Goal: Task Accomplishment & Management: Complete application form

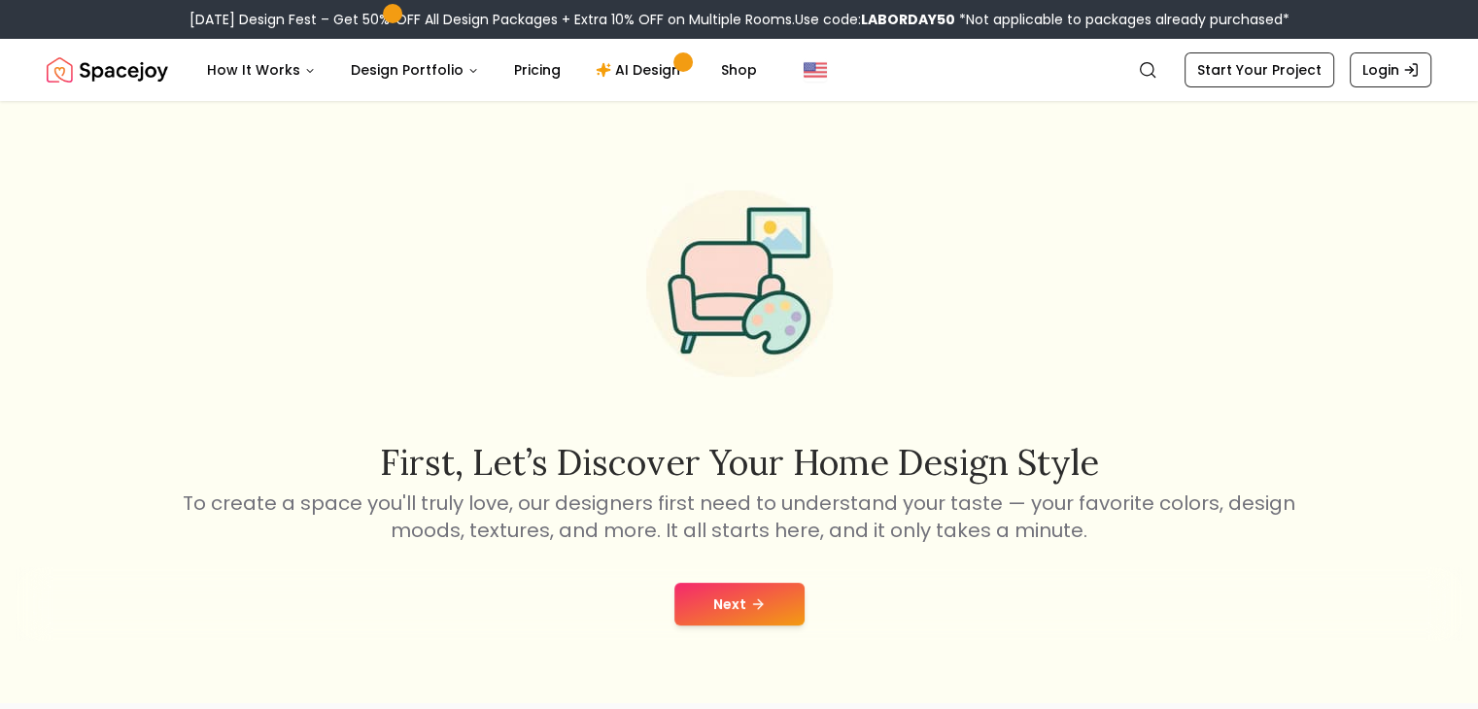
click at [713, 593] on button "Next" at bounding box center [739, 604] width 130 height 43
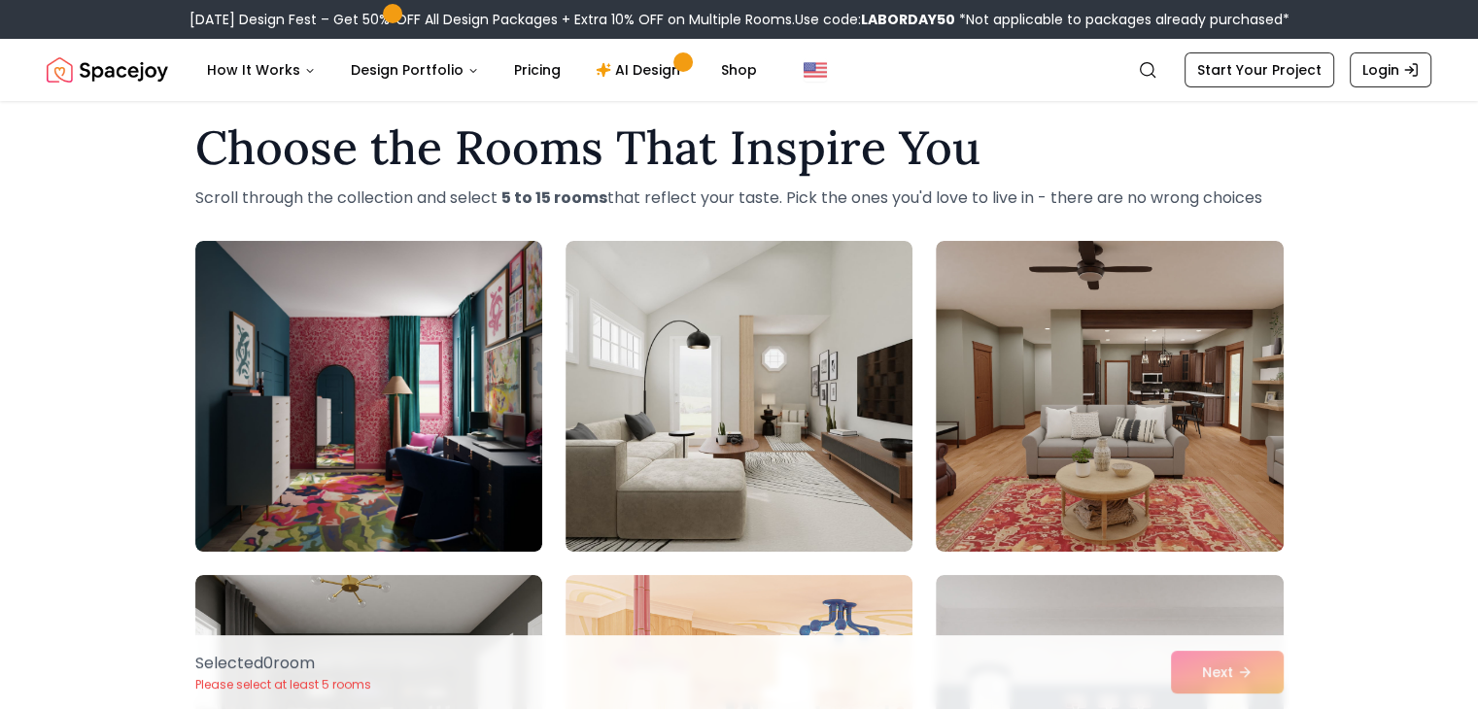
scroll to position [26, 0]
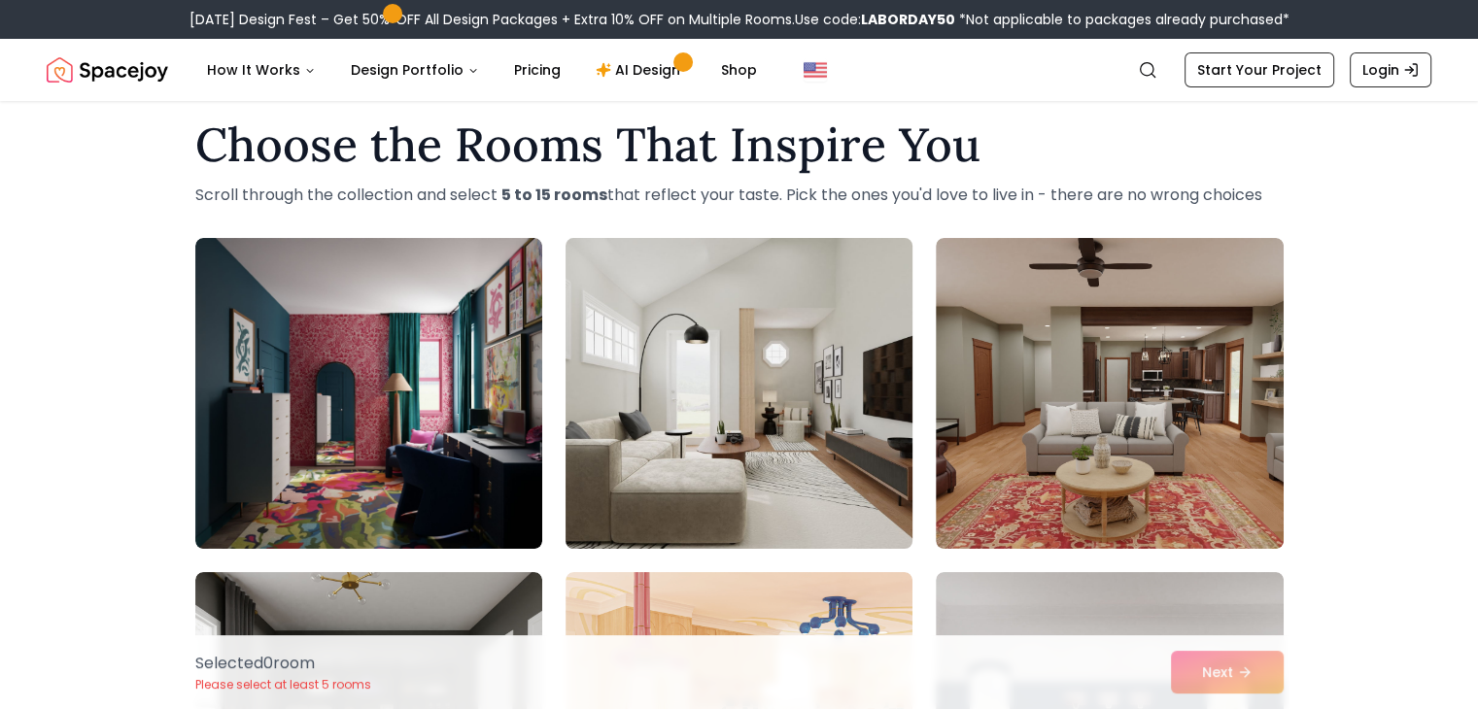
click at [813, 499] on img at bounding box center [739, 393] width 364 height 327
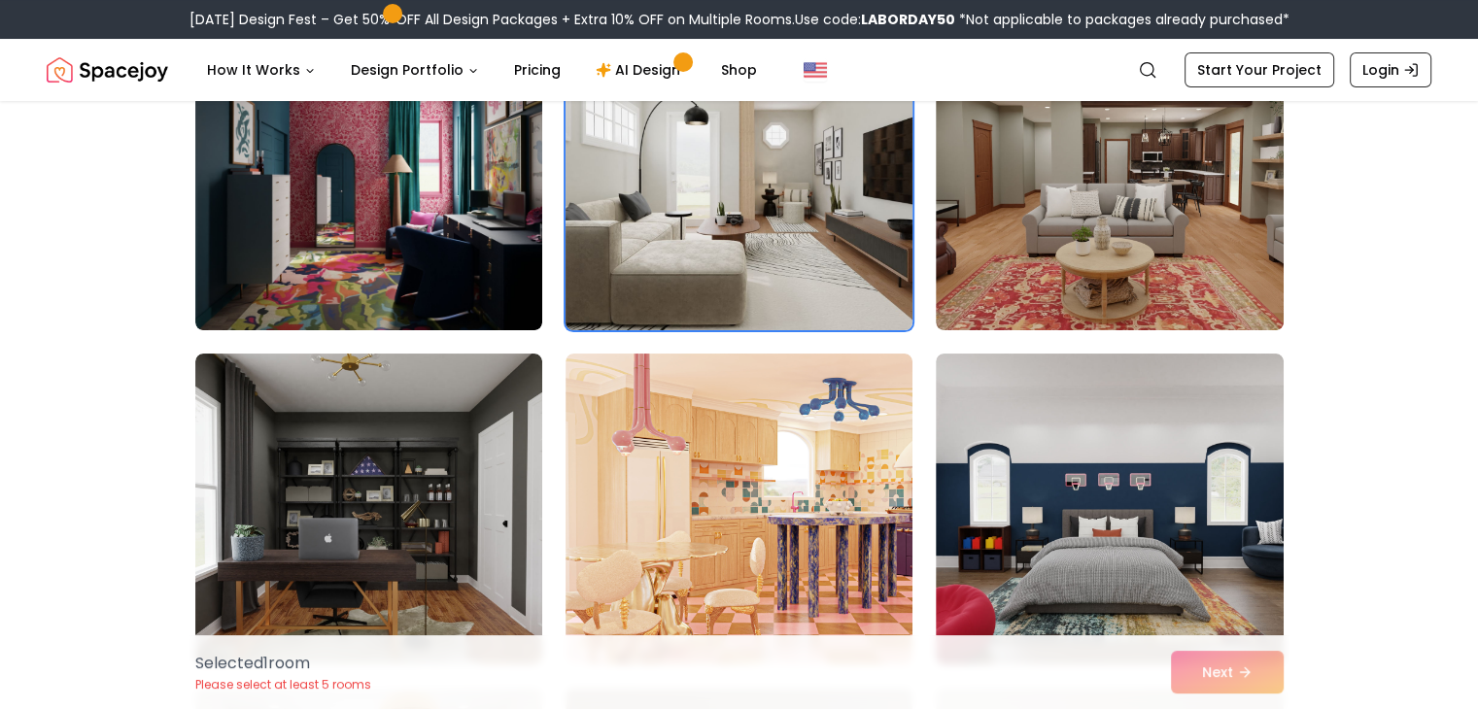
scroll to position [104, 0]
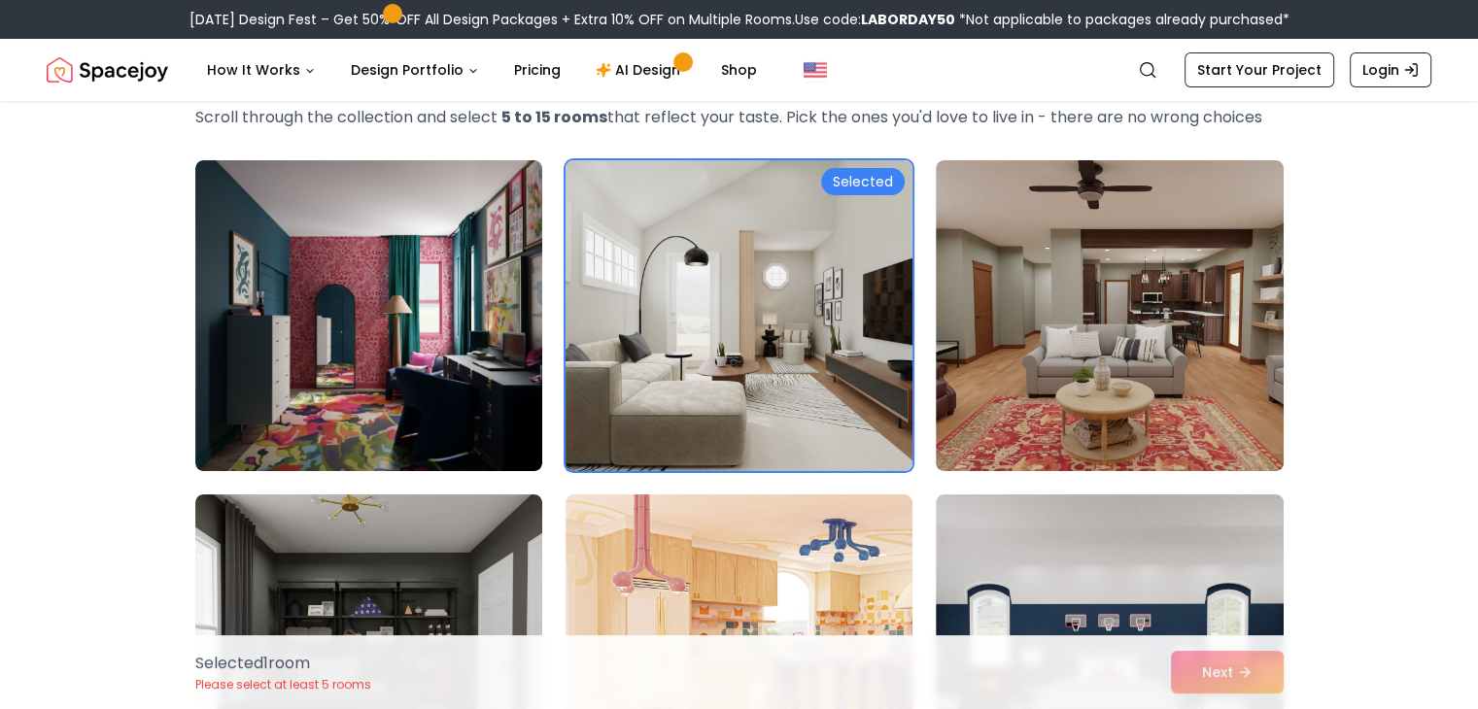
click at [759, 346] on img at bounding box center [739, 316] width 364 height 327
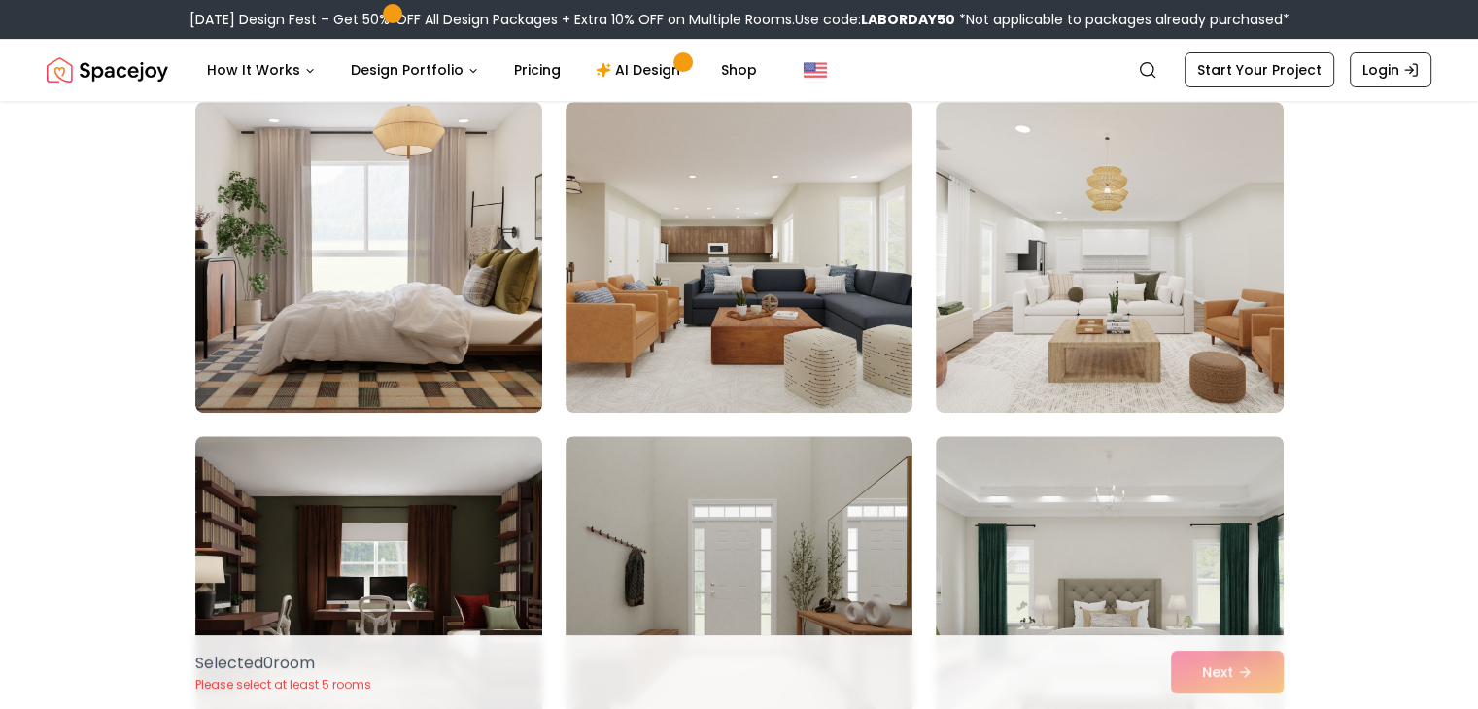
scroll to position [830, 0]
click at [759, 346] on img at bounding box center [739, 258] width 347 height 311
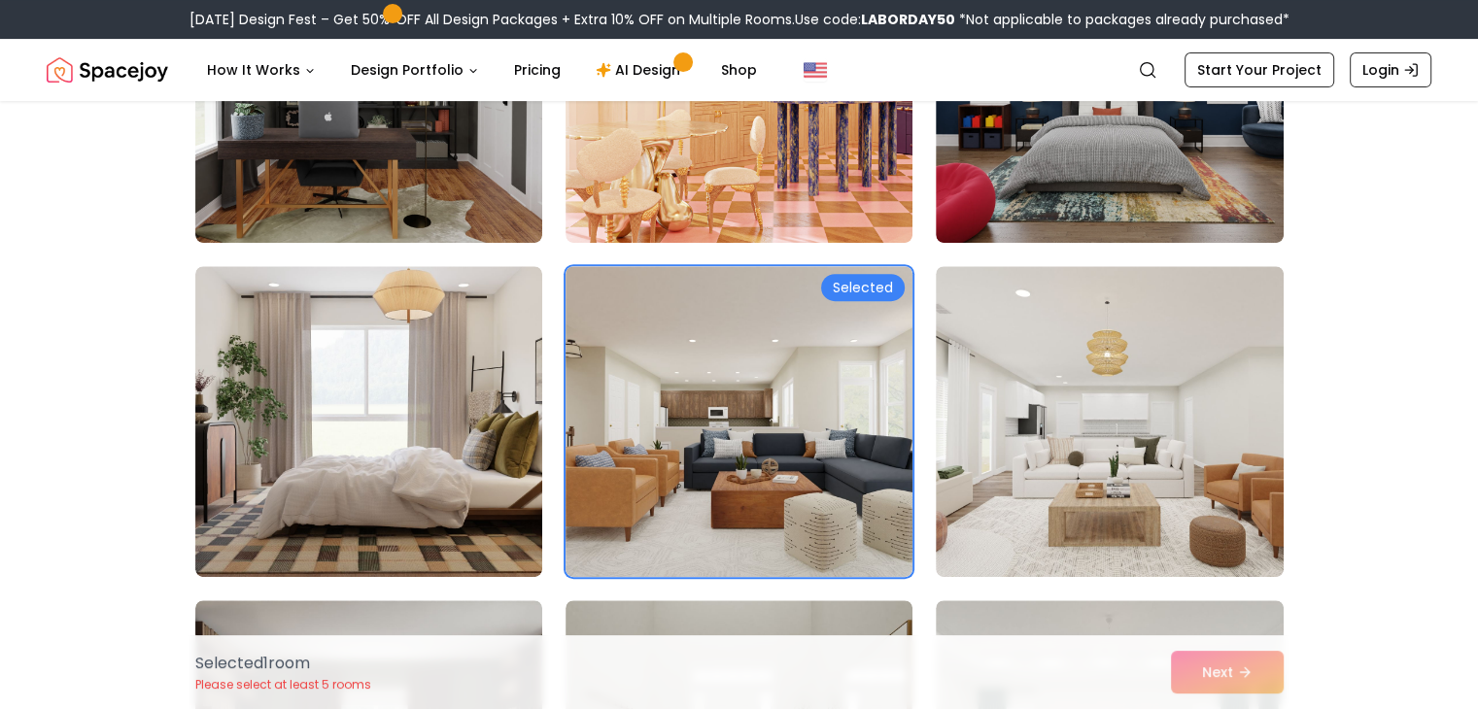
scroll to position [647, 0]
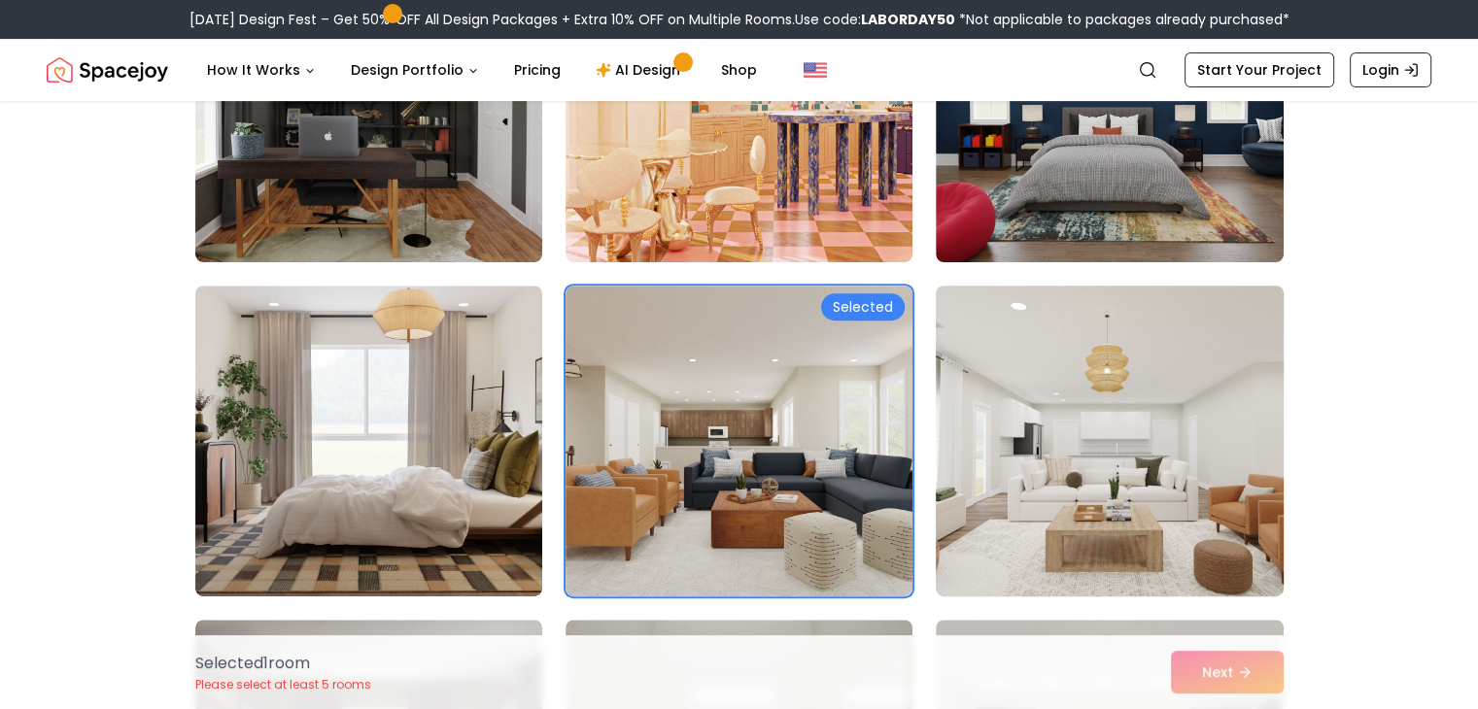
click at [1019, 577] on img at bounding box center [1109, 441] width 364 height 327
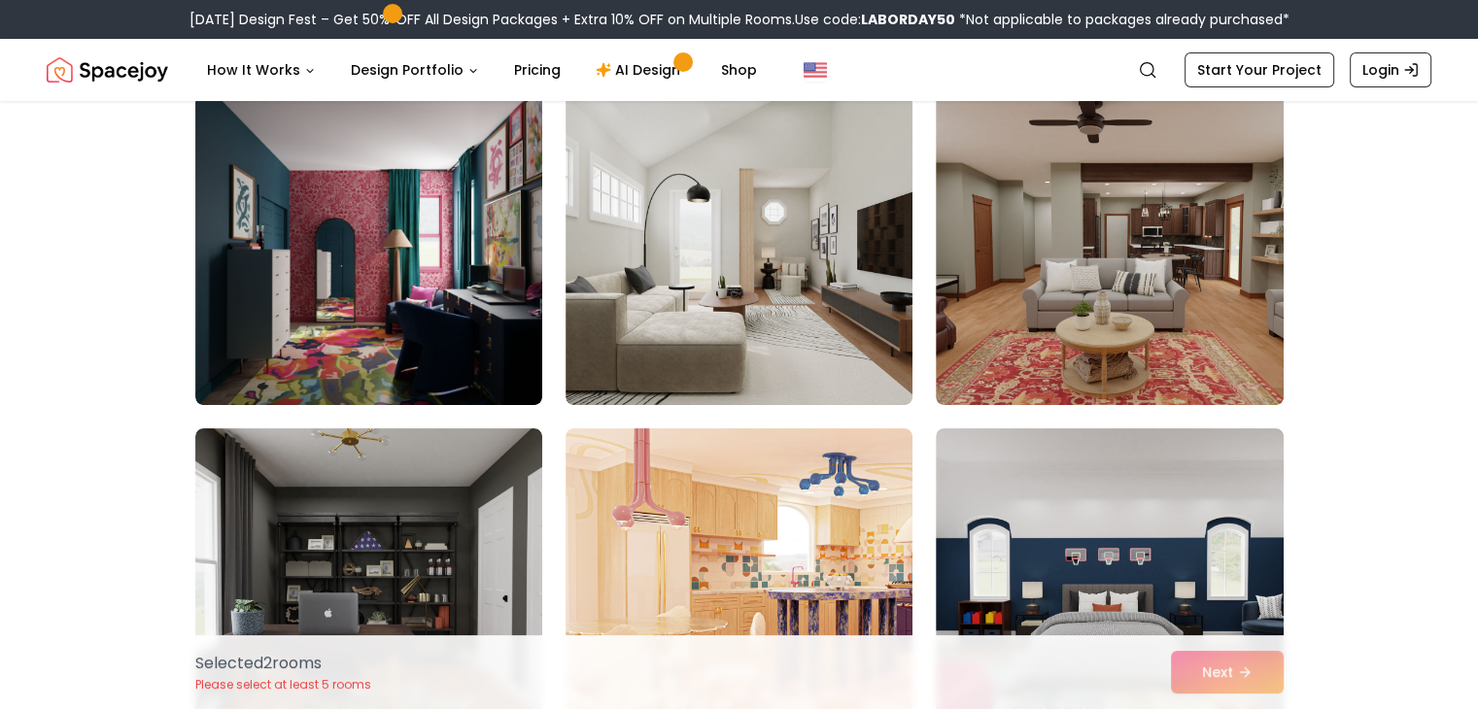
scroll to position [115, 0]
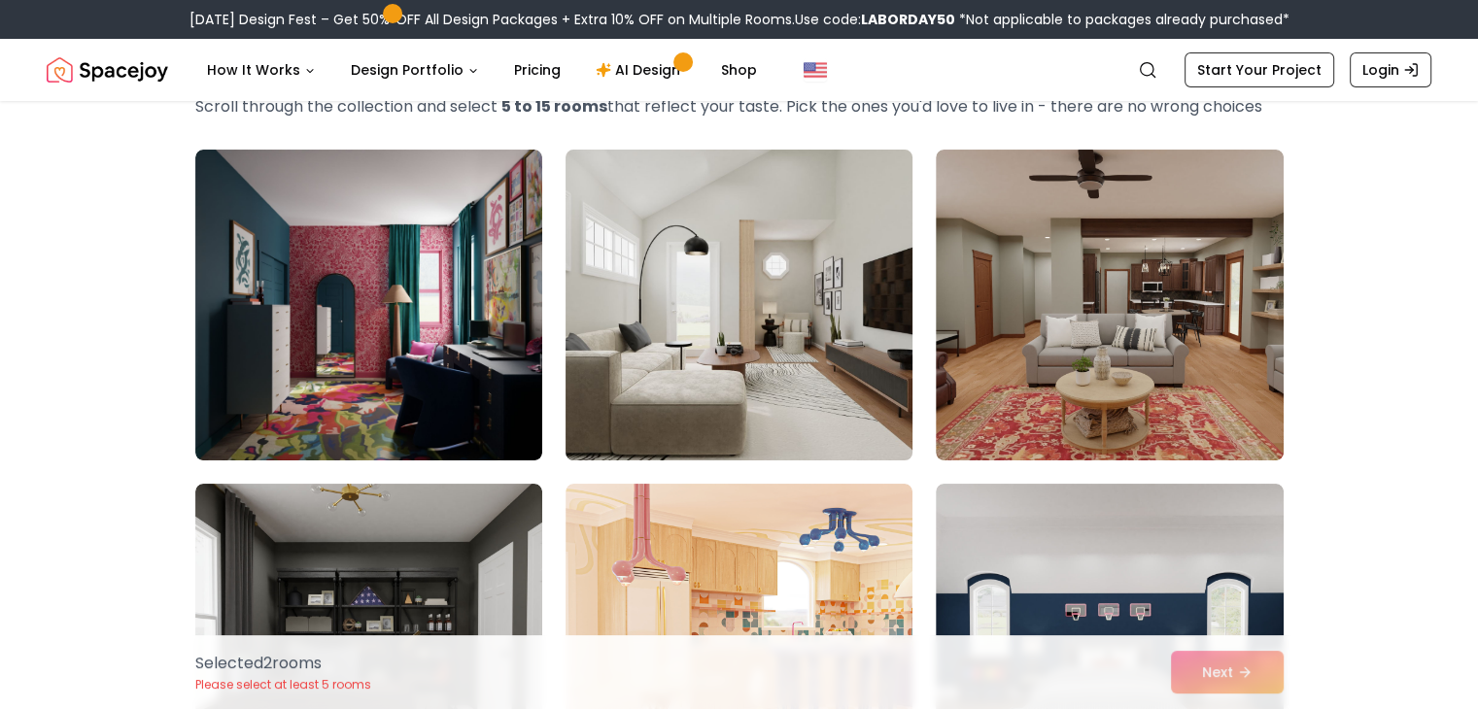
click at [766, 382] on img at bounding box center [739, 305] width 364 height 327
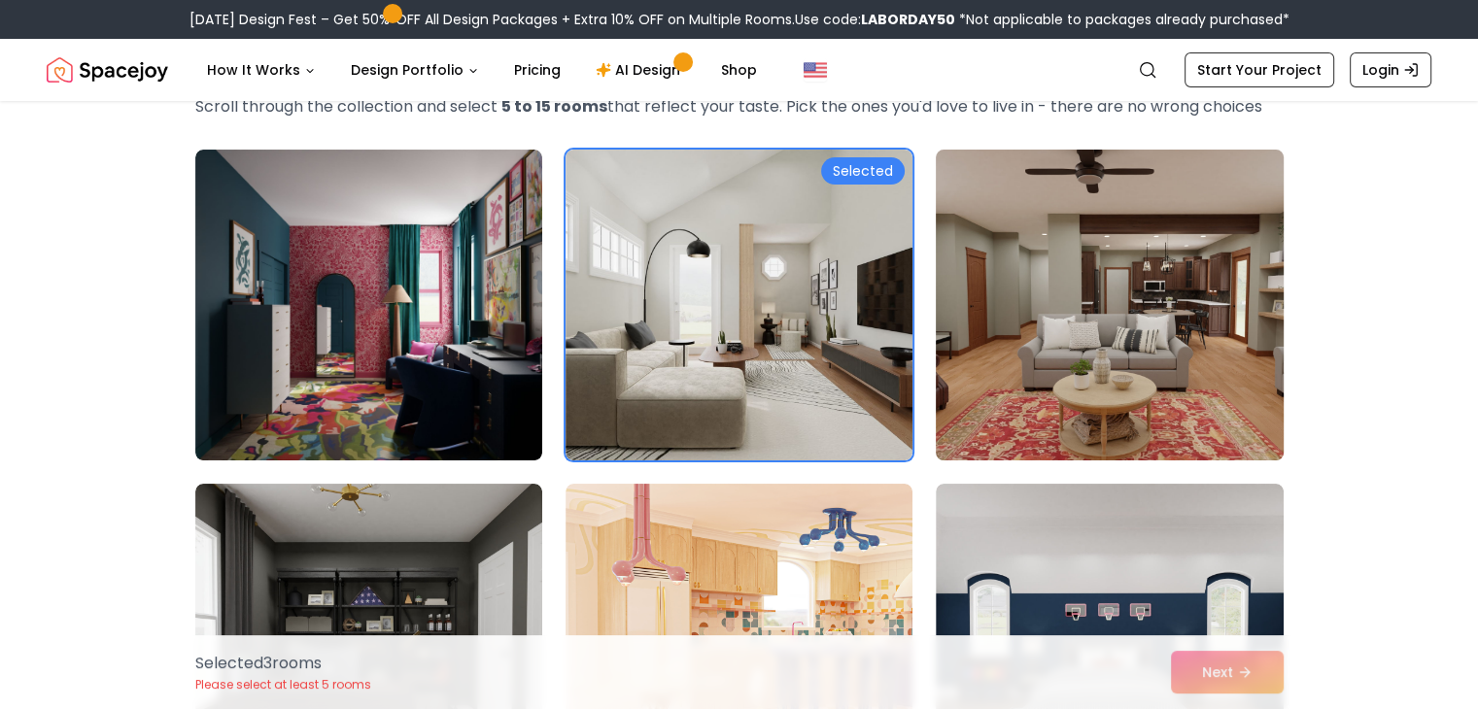
click at [1110, 319] on img at bounding box center [1109, 305] width 364 height 327
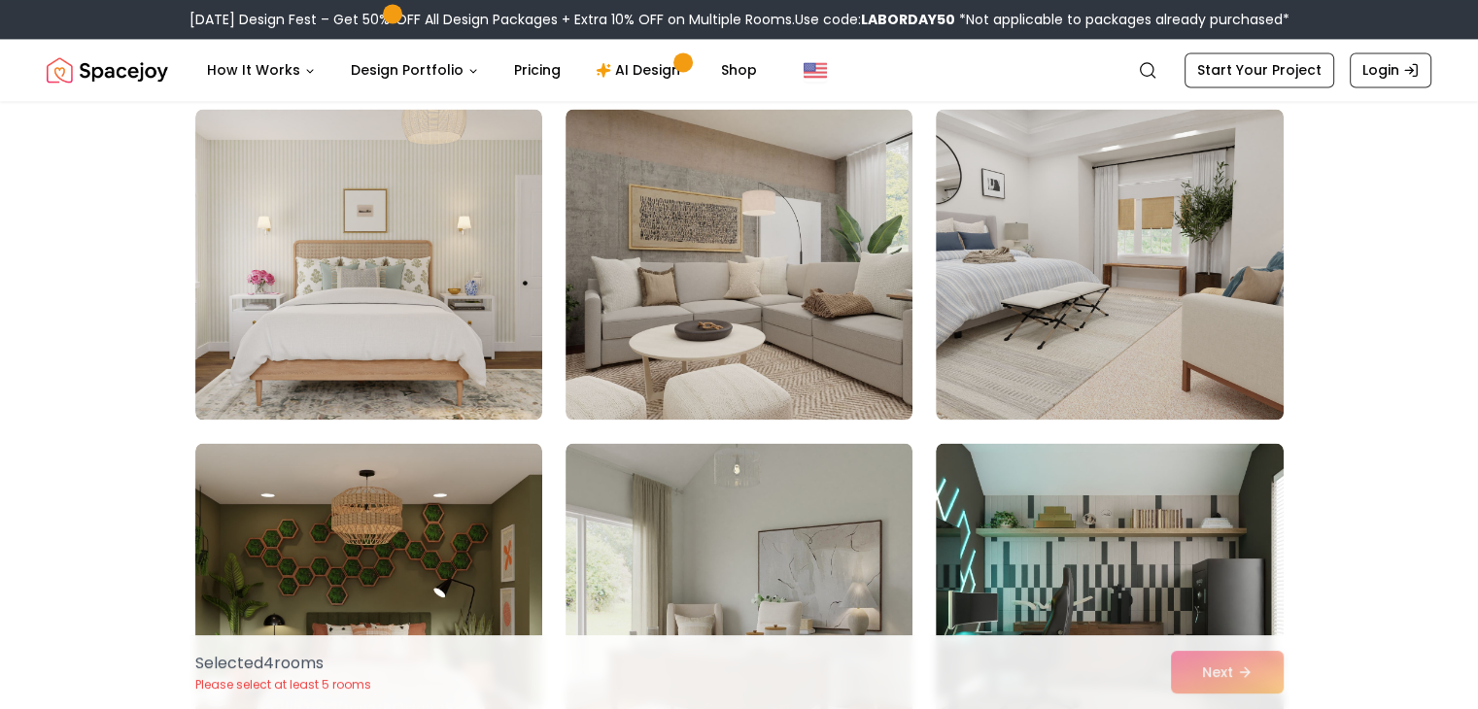
scroll to position [3164, 0]
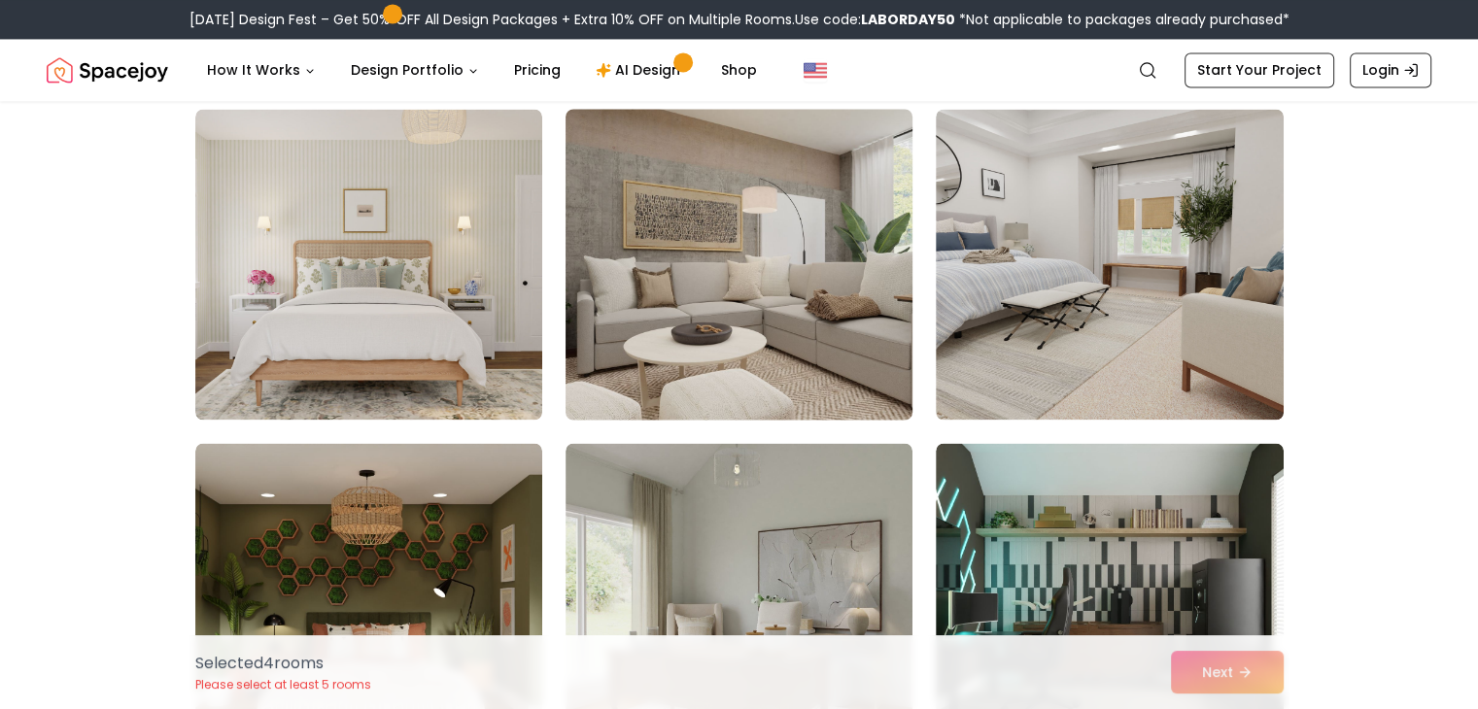
click at [808, 300] on img at bounding box center [739, 264] width 364 height 327
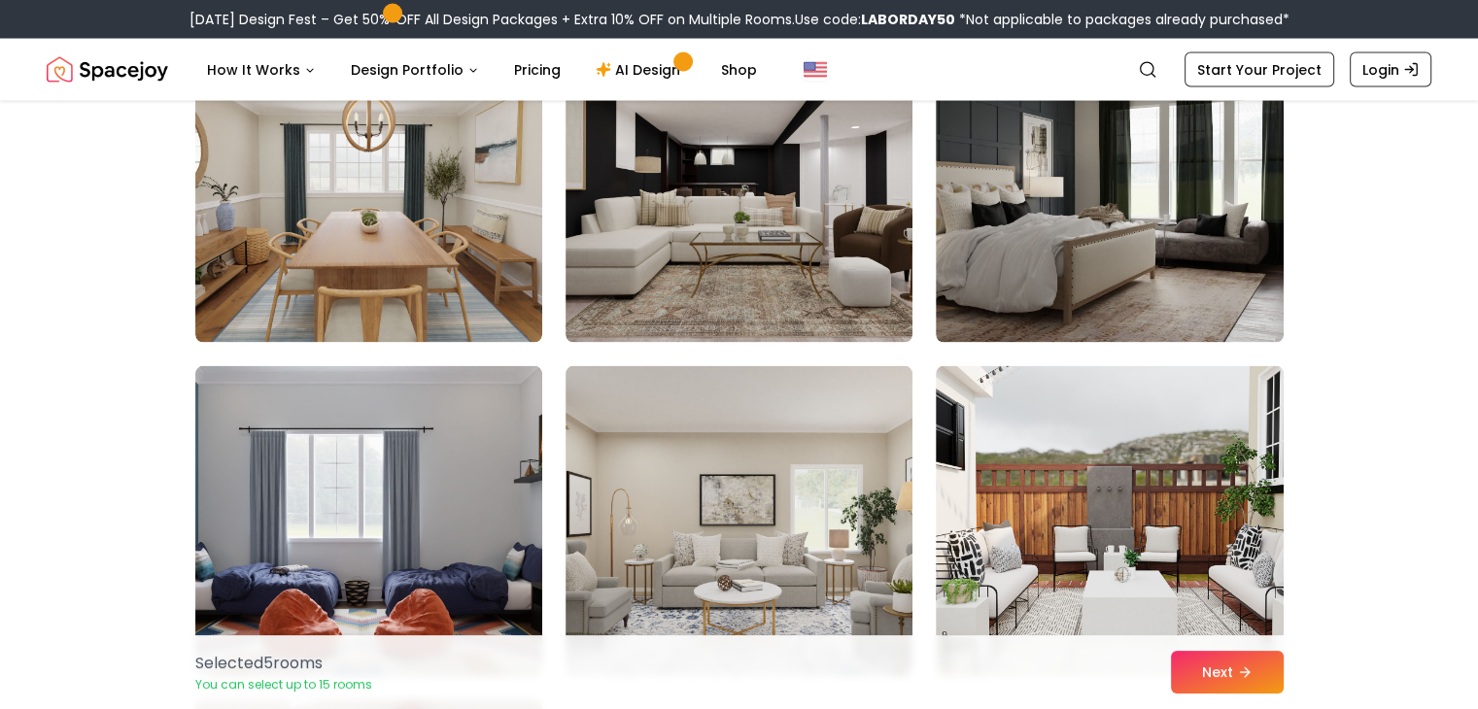
scroll to position [3919, 0]
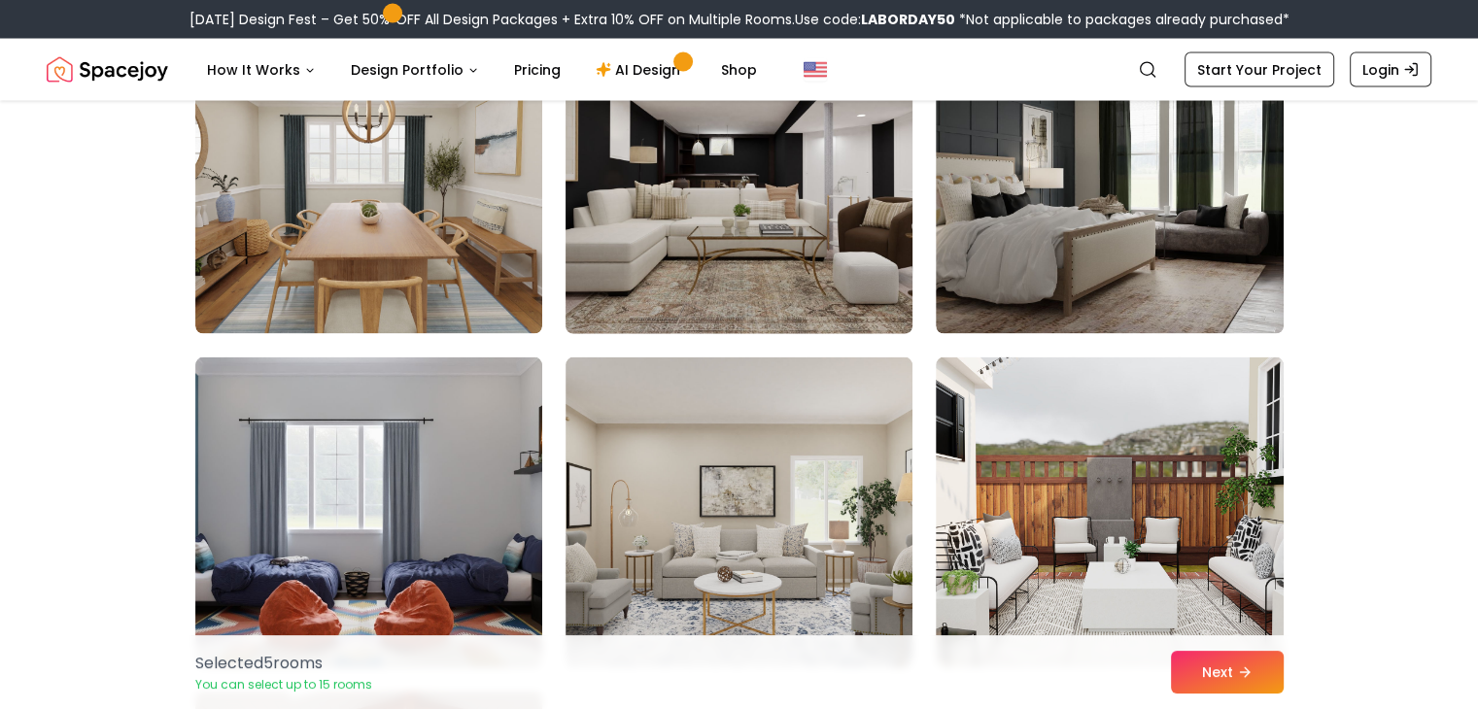
click at [754, 226] on img at bounding box center [739, 179] width 364 height 327
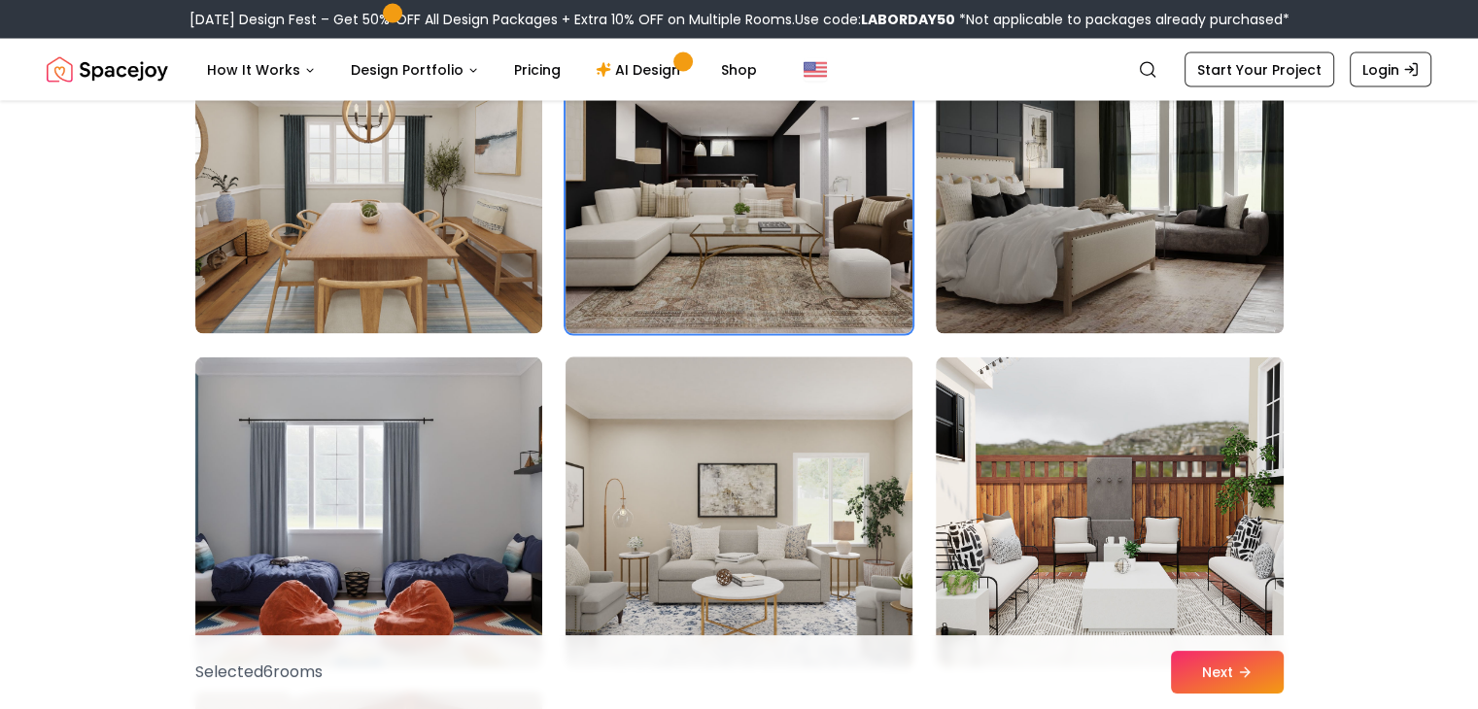
click at [708, 469] on img at bounding box center [739, 513] width 364 height 327
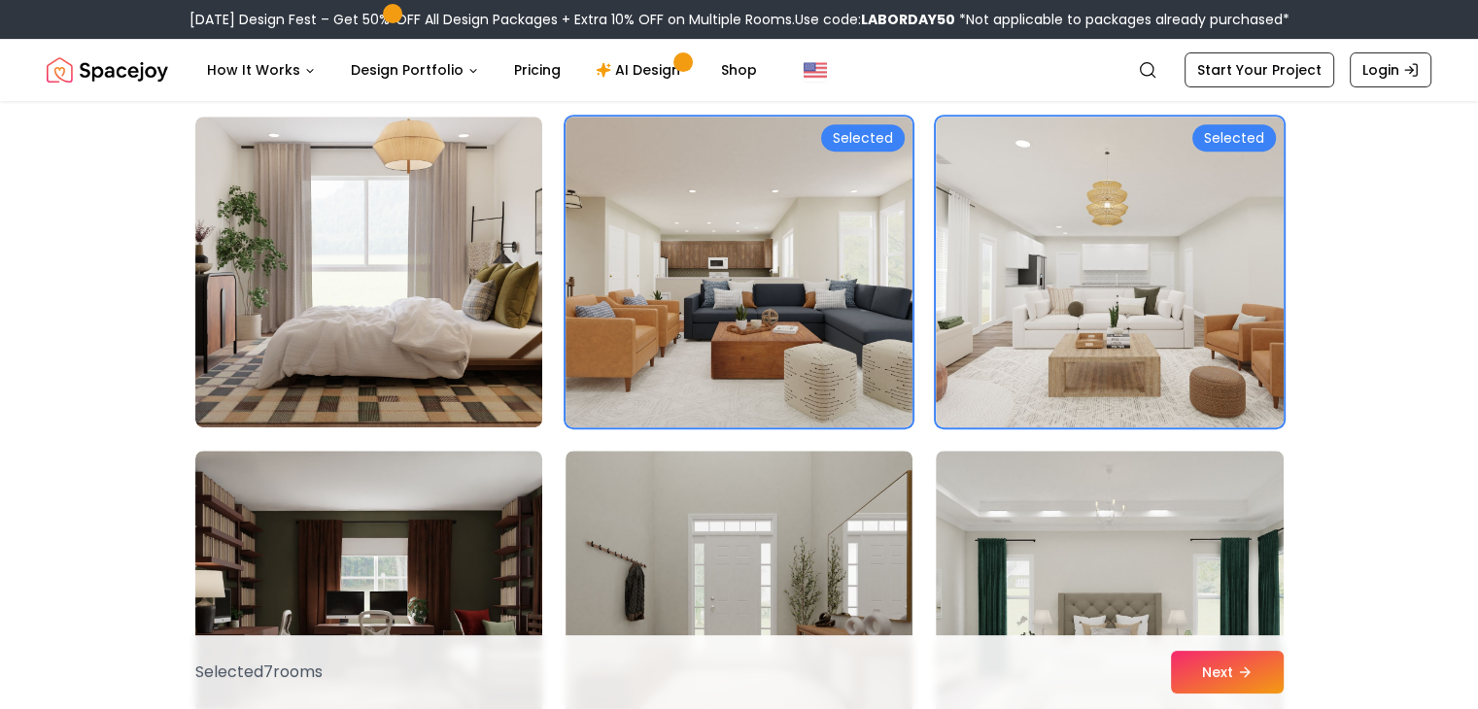
scroll to position [811, 0]
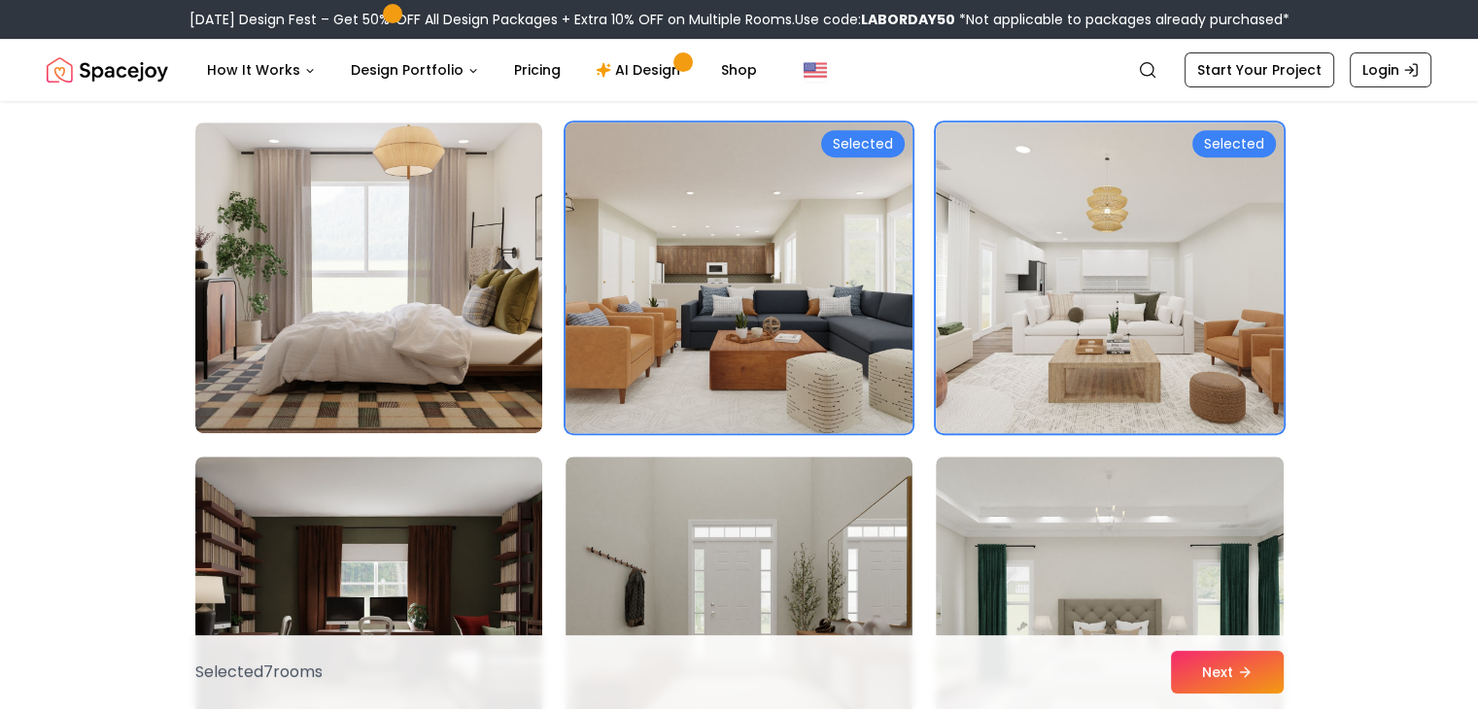
click at [774, 333] on img at bounding box center [739, 278] width 364 height 327
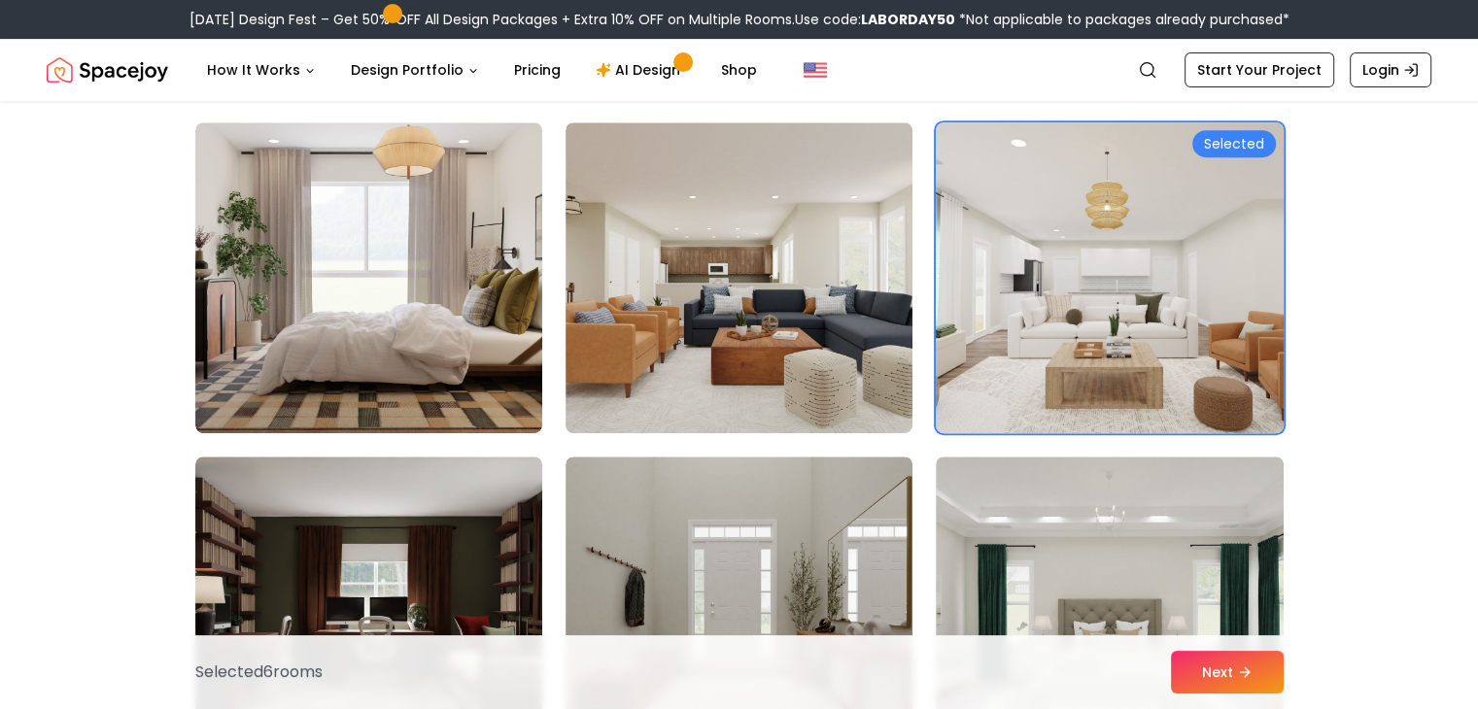
click at [1105, 347] on img at bounding box center [1109, 278] width 364 height 327
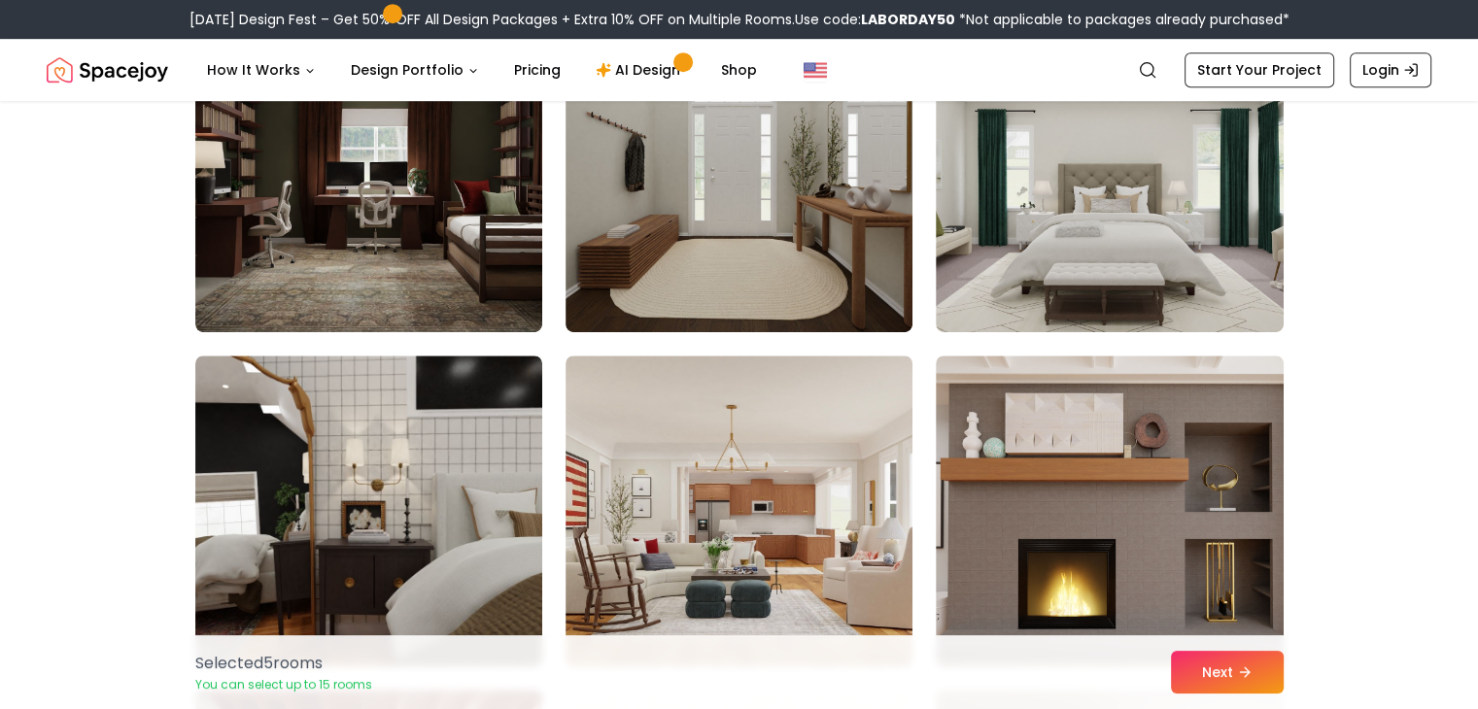
scroll to position [1247, 0]
click at [1237, 675] on button "Next" at bounding box center [1227, 672] width 113 height 43
